Goal: Navigation & Orientation: Find specific page/section

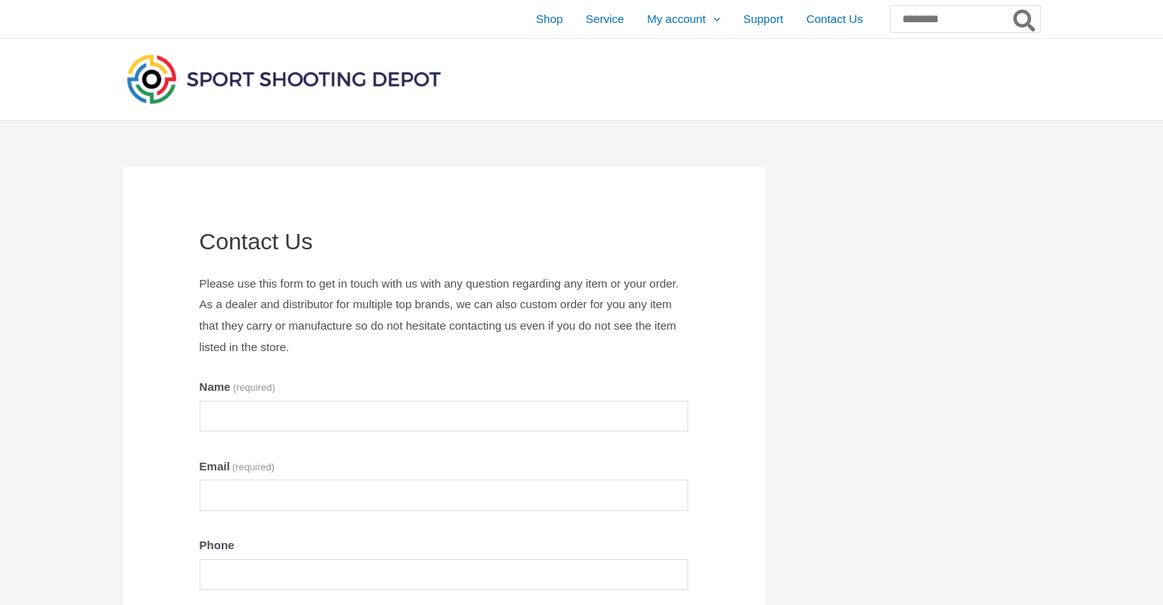
click at [336, 79] on img at bounding box center [283, 78] width 321 height 57
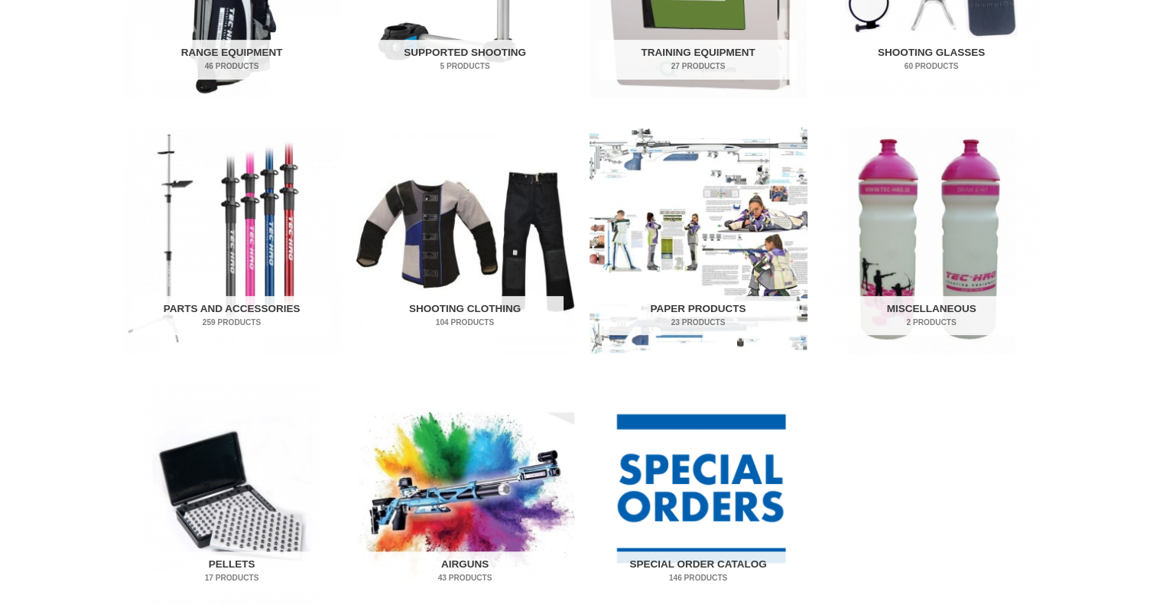
scroll to position [764, 0]
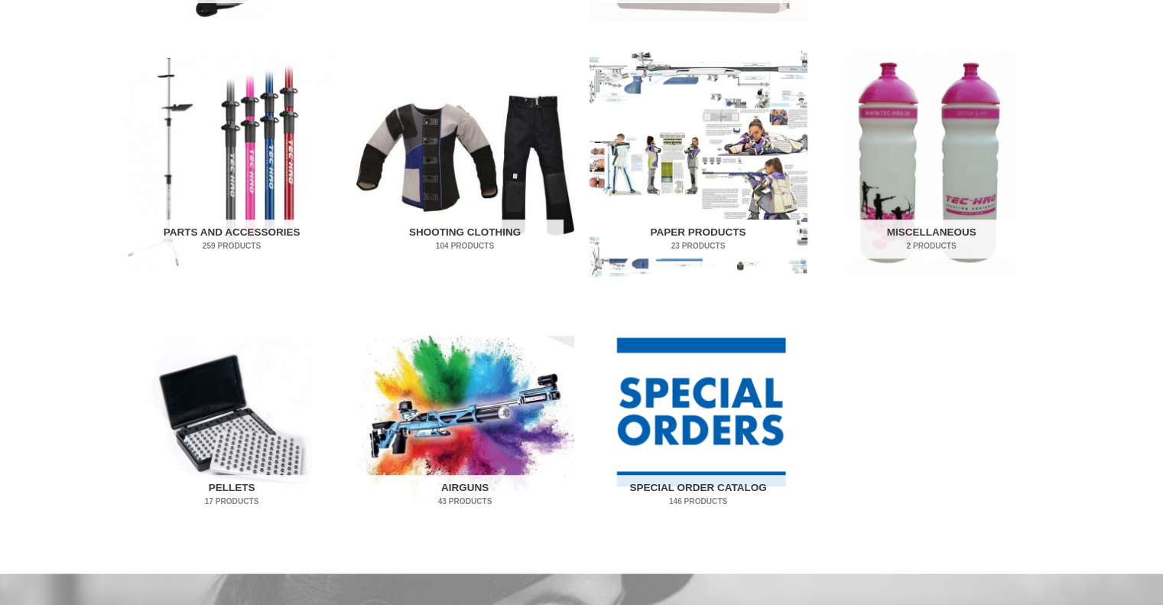
click at [679, 212] on img "Visit product category Paper Products" at bounding box center [698, 163] width 218 height 227
click at [673, 186] on img "Visit product category Paper Products" at bounding box center [698, 163] width 218 height 227
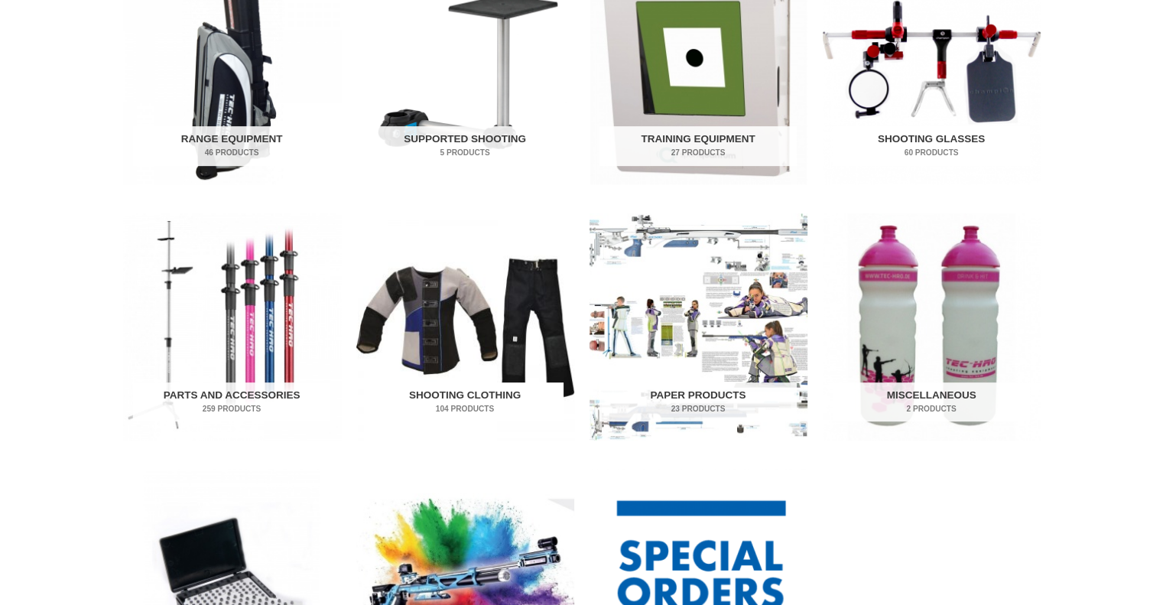
scroll to position [306, 0]
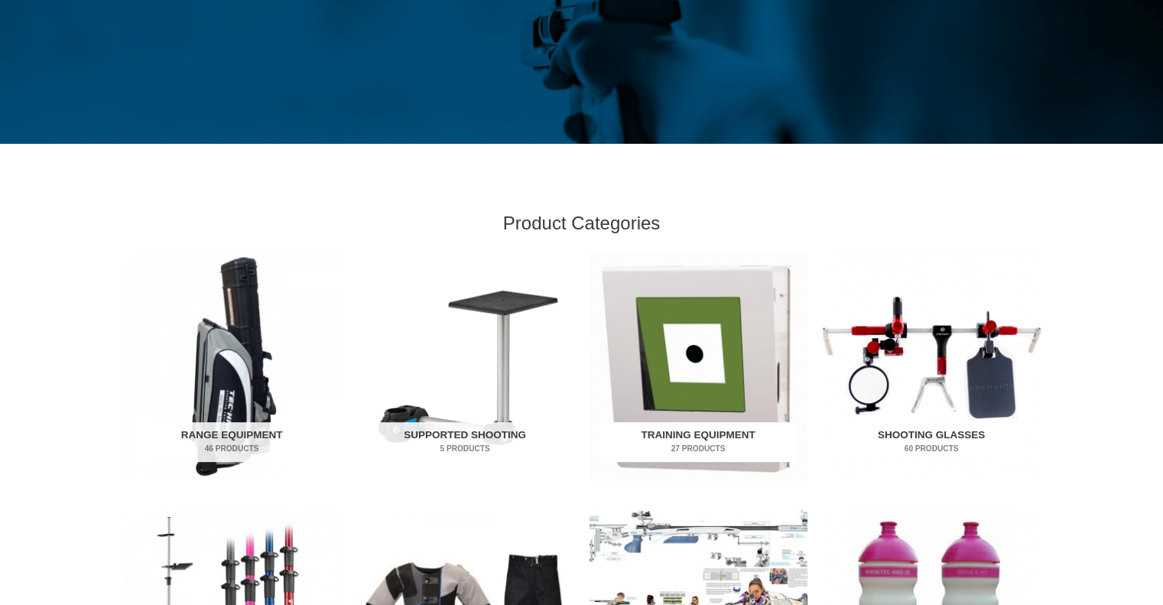
click at [709, 383] on img "Visit product category Training Equipment" at bounding box center [698, 366] width 218 height 227
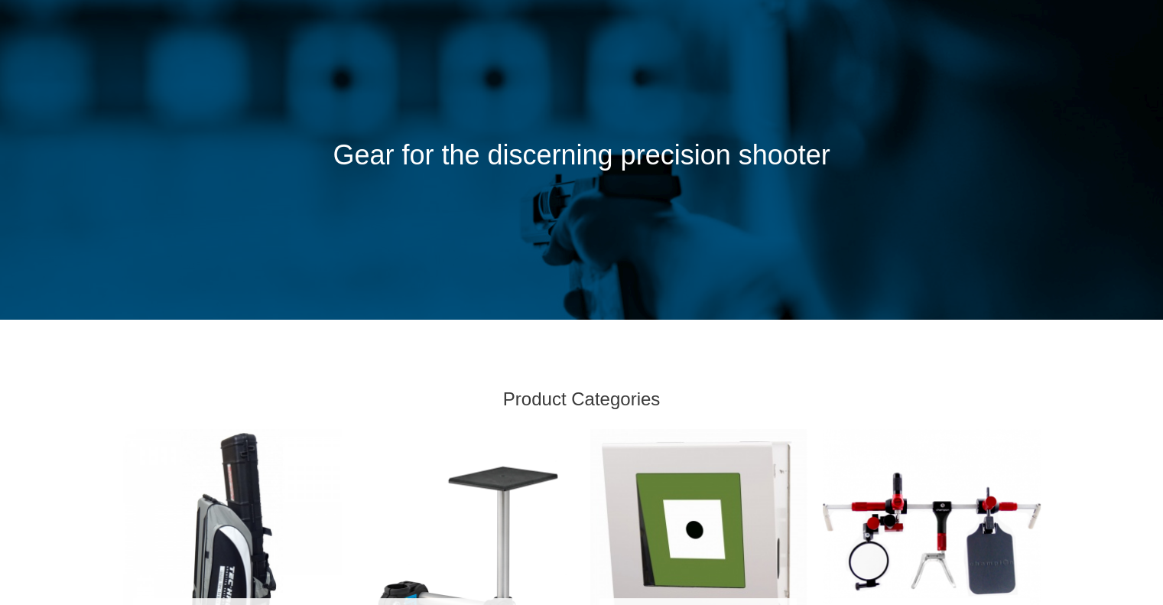
scroll to position [0, 0]
